Goal: Navigation & Orientation: Understand site structure

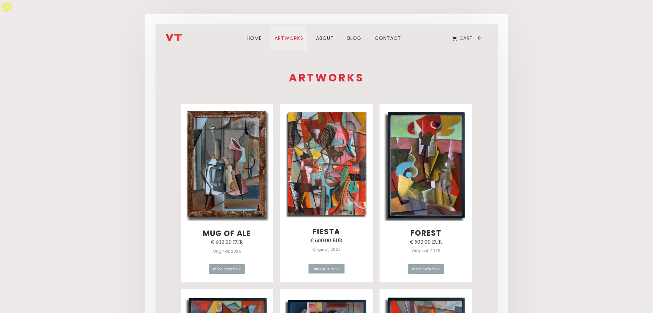
click at [292, 26] on link "ARTWORks" at bounding box center [289, 38] width 36 height 25
click at [257, 26] on link "Home" at bounding box center [254, 38] width 23 height 25
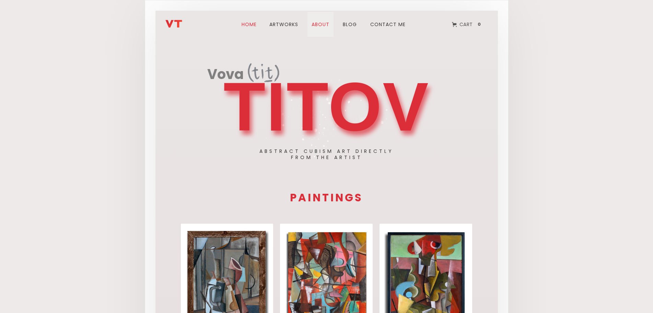
click at [325, 24] on link "about" at bounding box center [320, 24] width 26 height 25
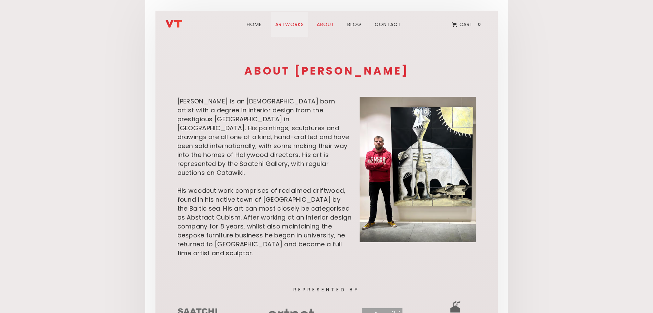
click at [281, 27] on link "ARTWORks" at bounding box center [289, 24] width 37 height 25
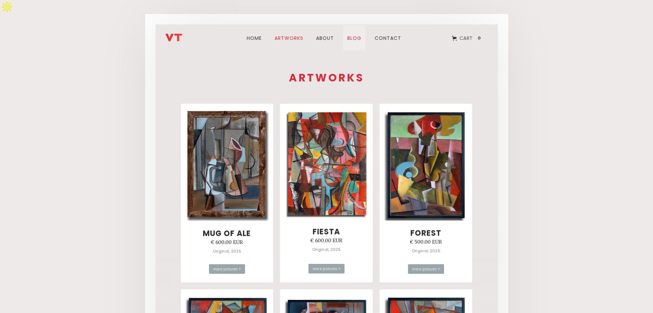
click at [363, 26] on link "blog" at bounding box center [354, 38] width 22 height 25
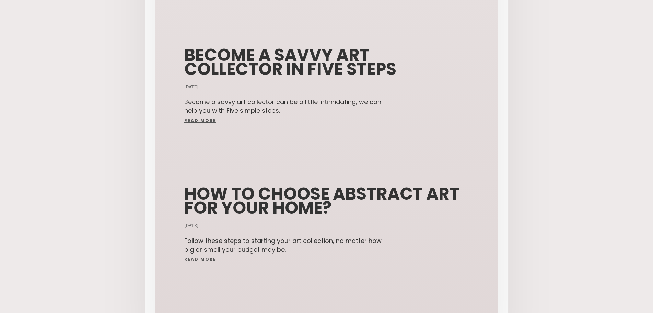
scroll to position [402, 0]
